Goal: Contribute content: Add original content to the website for others to see

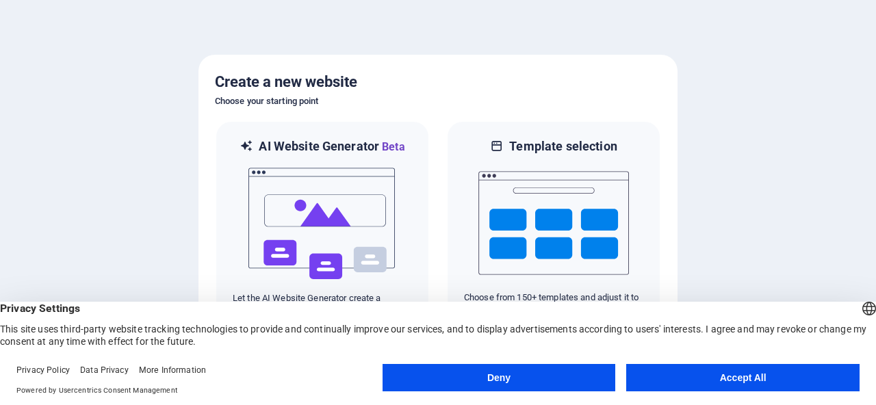
click at [779, 376] on button "Accept All" at bounding box center [742, 377] width 233 height 27
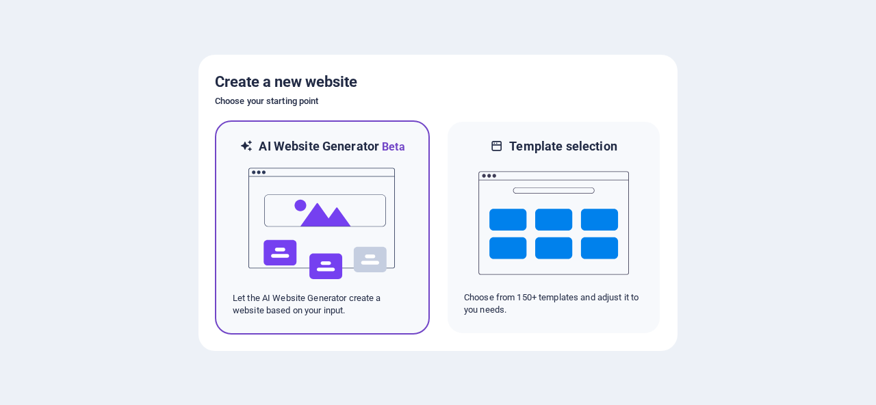
click at [334, 228] on img at bounding box center [322, 223] width 151 height 137
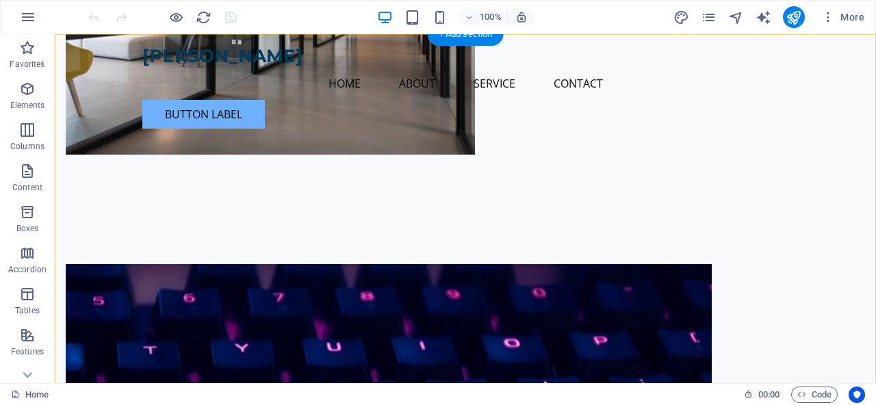
scroll to position [451, 0]
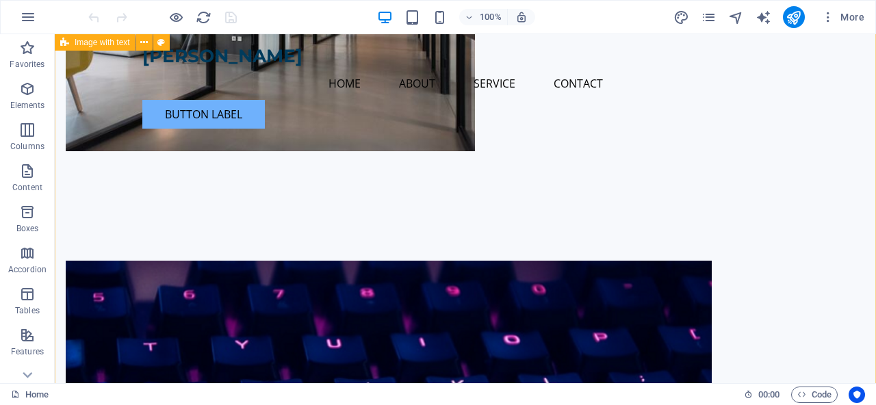
click at [263, 261] on figure at bounding box center [389, 403] width 646 height 285
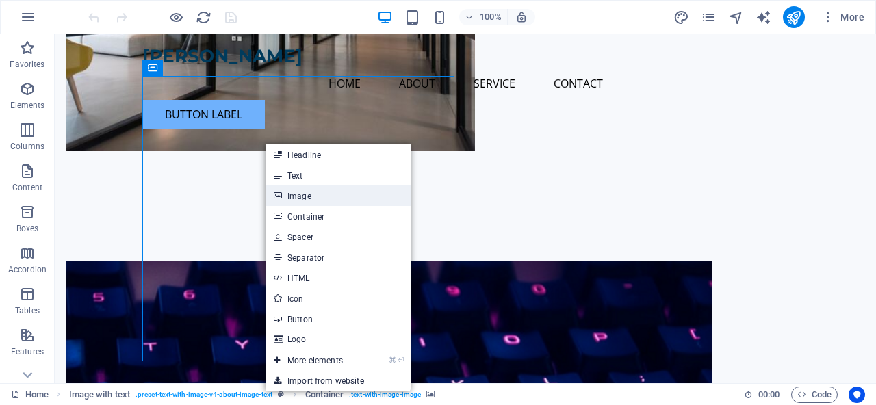
click at [294, 195] on link "Image" at bounding box center [338, 196] width 145 height 21
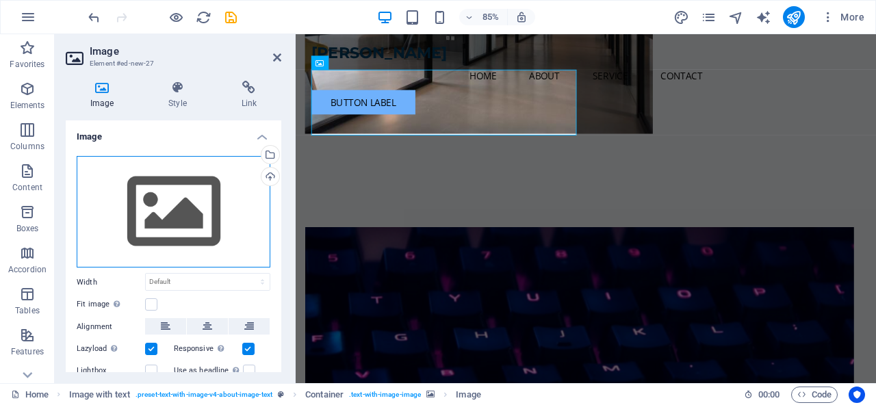
click at [205, 217] on div "Drag files here, click to choose files or select files from Files or our free s…" at bounding box center [174, 212] width 194 height 112
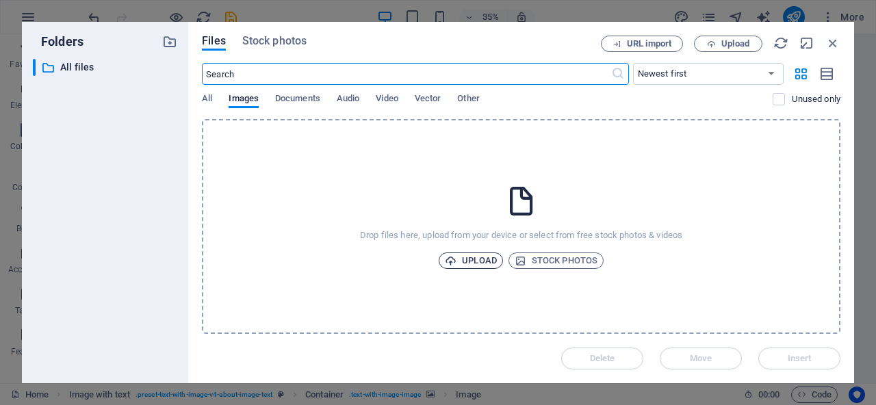
click at [474, 260] on span "Upload" at bounding box center [471, 261] width 52 height 16
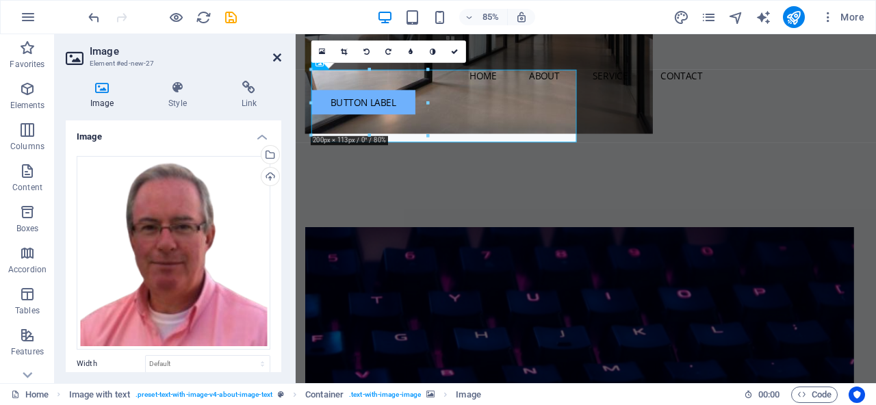
click at [276, 57] on icon at bounding box center [277, 57] width 8 height 11
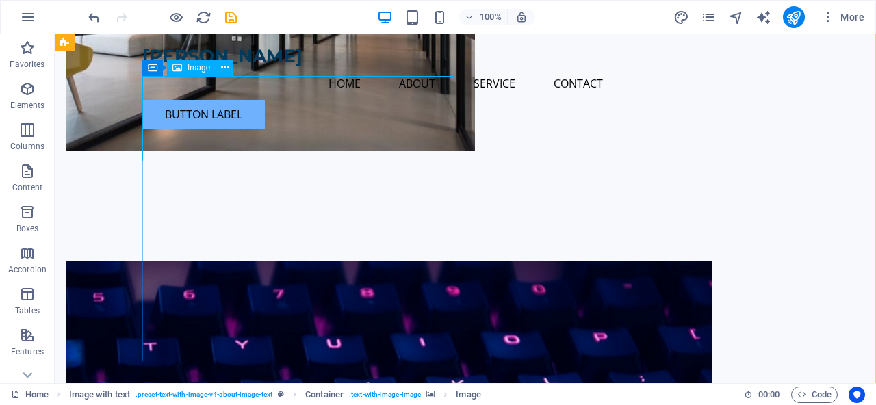
click at [180, 71] on span "Container" at bounding box center [181, 68] width 36 height 8
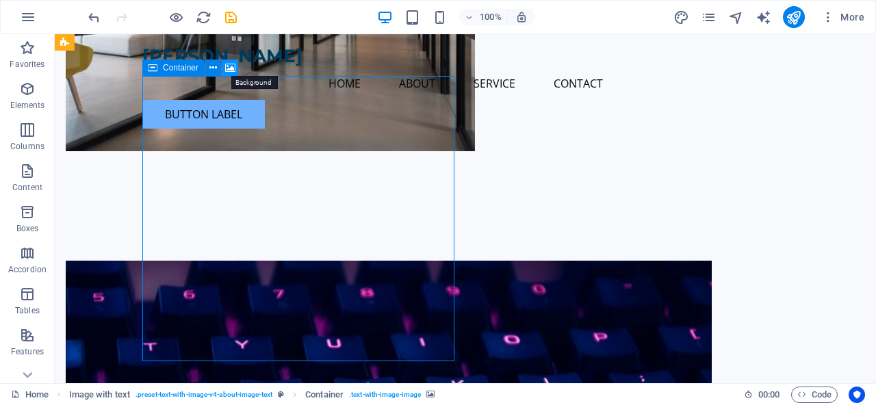
click at [231, 66] on icon at bounding box center [230, 68] width 10 height 14
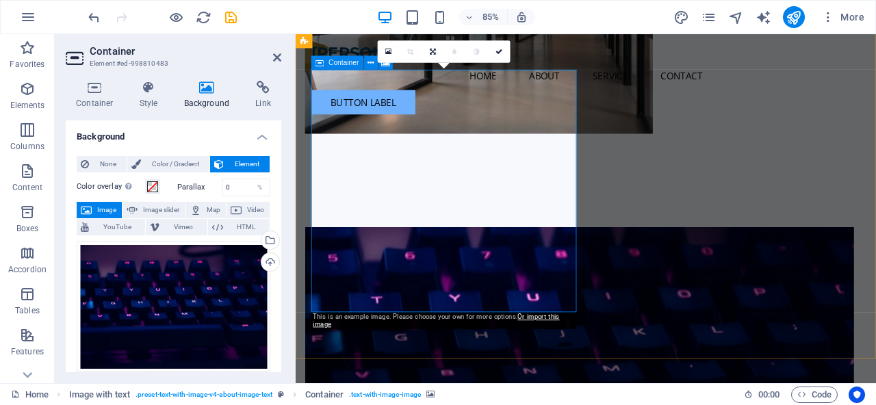
click at [353, 66] on div "Container" at bounding box center [337, 62] width 53 height 14
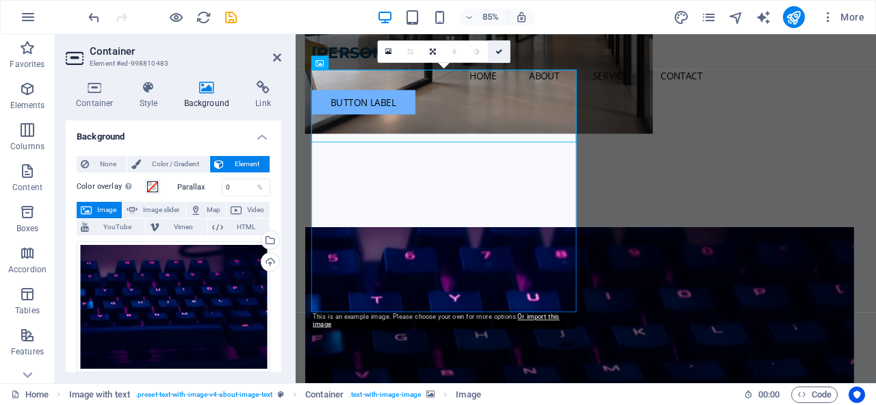
click at [502, 50] on icon at bounding box center [499, 51] width 7 height 7
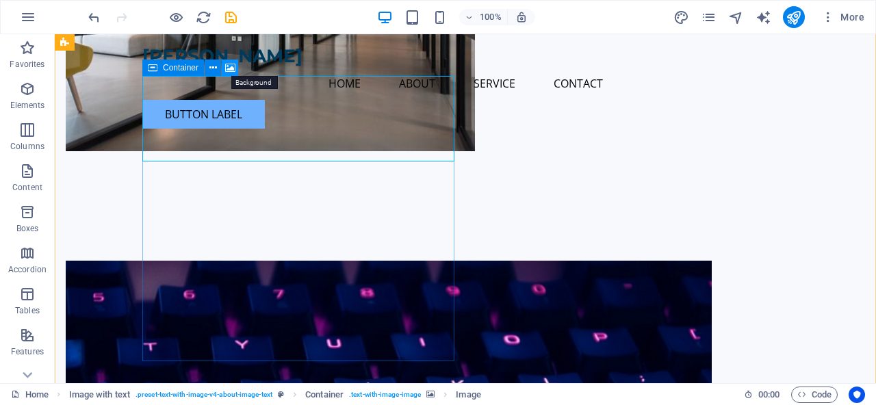
click at [232, 69] on icon at bounding box center [230, 68] width 10 height 14
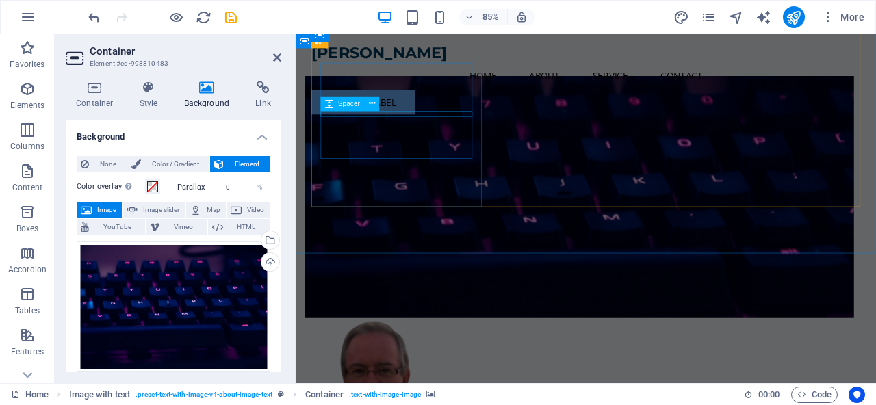
scroll to position [0, 0]
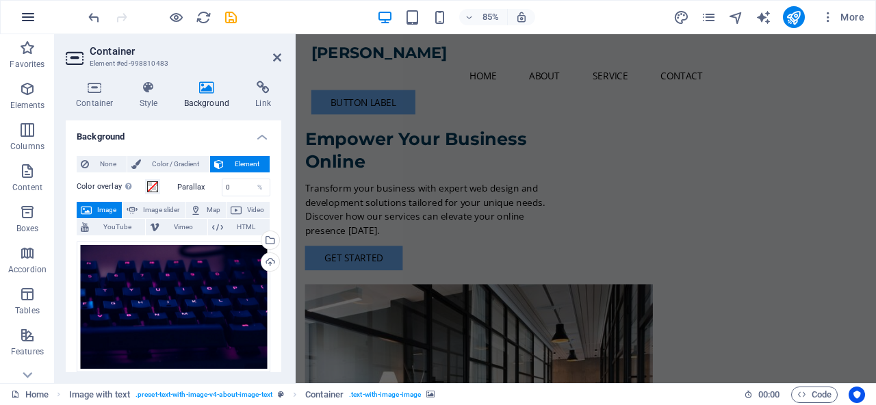
click at [32, 19] on icon "button" at bounding box center [28, 17] width 16 height 16
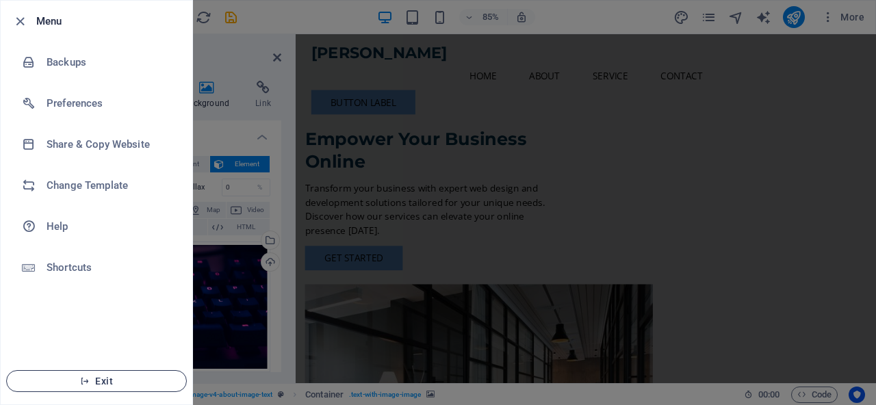
click at [99, 376] on span "Exit" at bounding box center [96, 381] width 157 height 11
